Goal: Navigation & Orientation: Find specific page/section

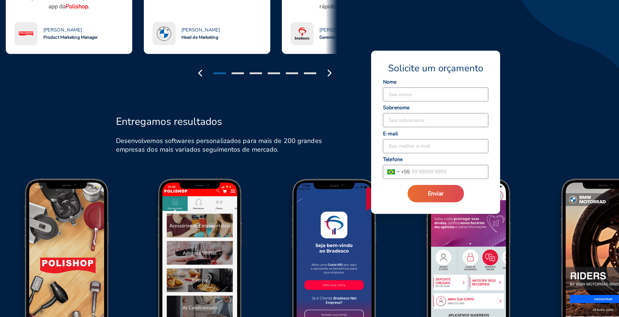
scroll to position [863, 0]
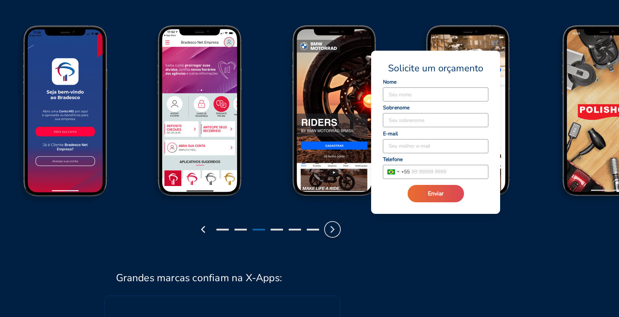
click at [333, 230] on polyline "button" at bounding box center [332, 229] width 3 height 6
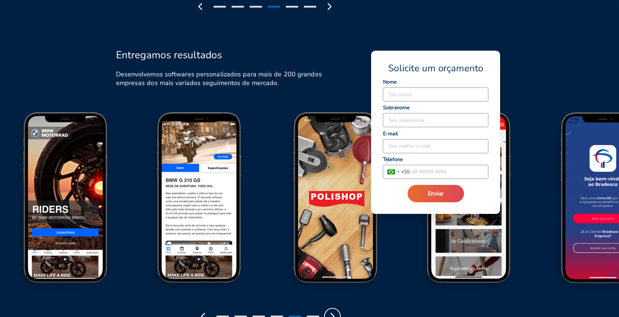
scroll to position [813, 0]
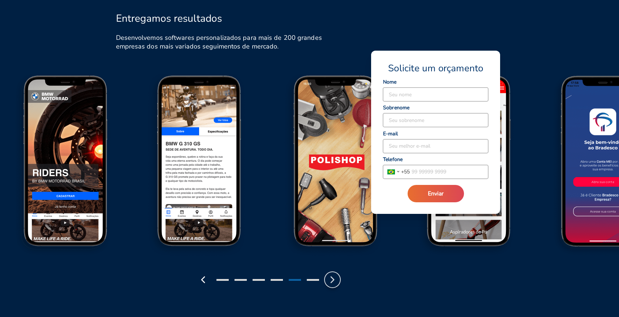
click at [339, 280] on button "button" at bounding box center [332, 279] width 15 height 15
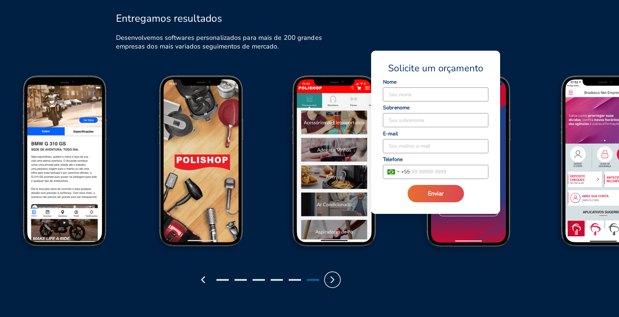
click at [338, 280] on button "button" at bounding box center [332, 279] width 15 height 15
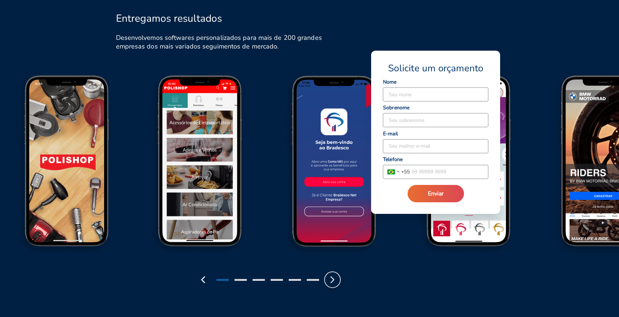
click at [338, 280] on button "button" at bounding box center [332, 279] width 15 height 15
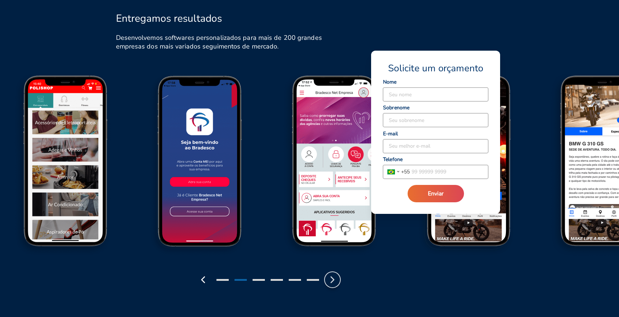
click at [338, 280] on button "button" at bounding box center [332, 279] width 15 height 15
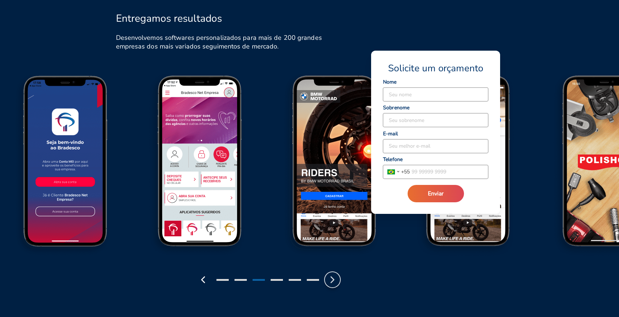
click at [338, 280] on button "button" at bounding box center [332, 279] width 15 height 15
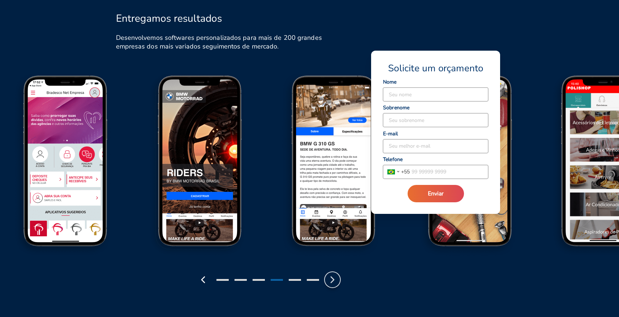
click at [338, 280] on button "button" at bounding box center [332, 279] width 15 height 15
